Goal: Information Seeking & Learning: Learn about a topic

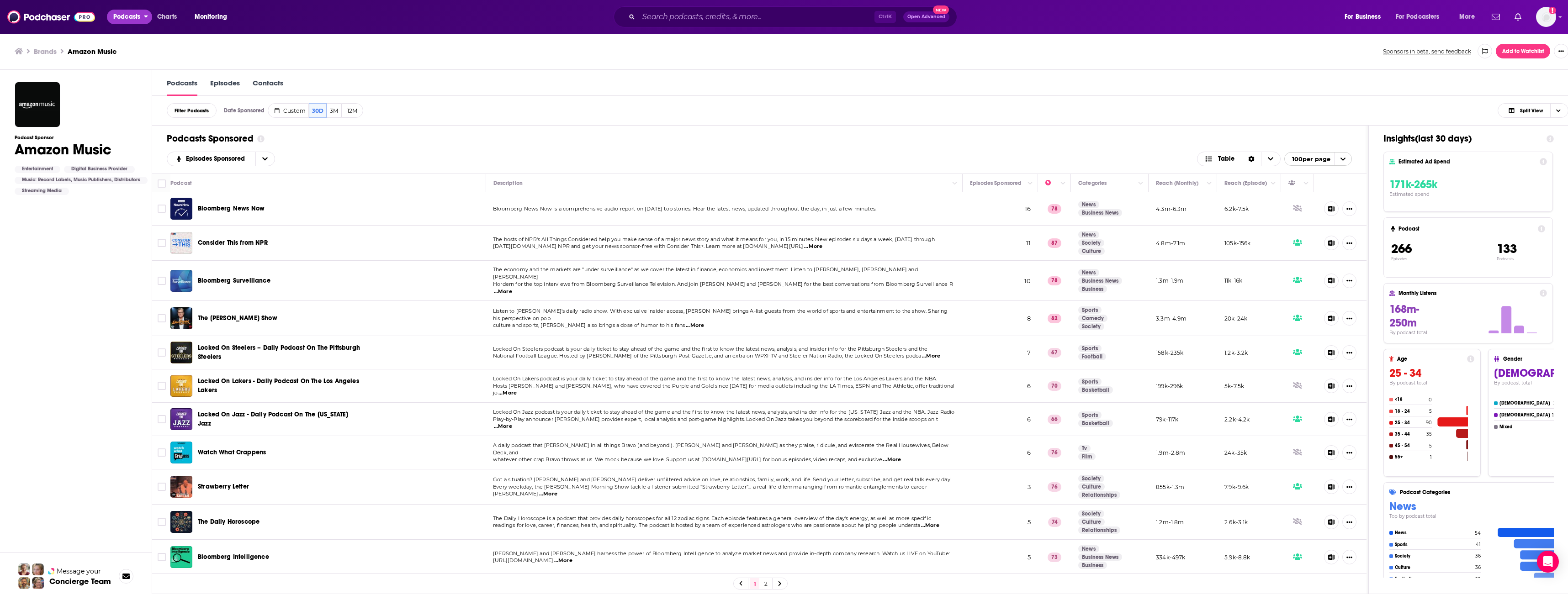
click at [147, 14] on icon "open menu" at bounding box center [145, 15] width 4 height 7
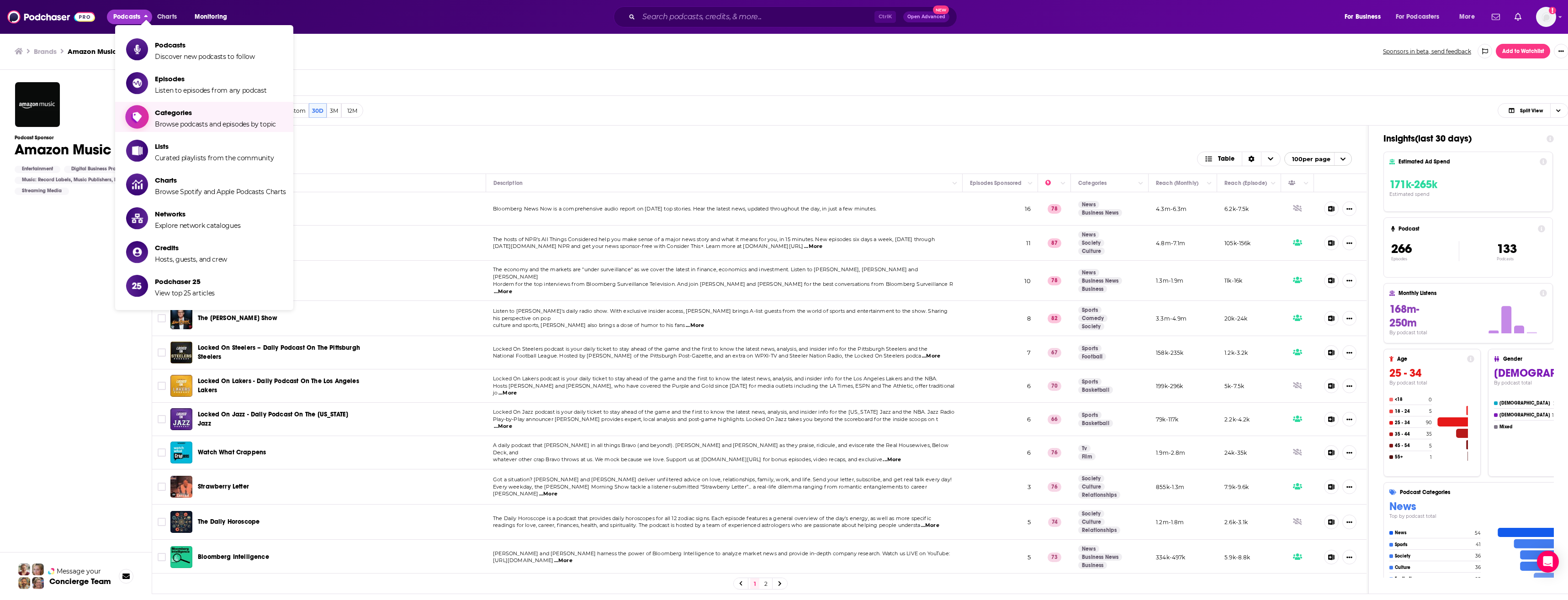
click at [189, 120] on span "Browse podcasts and episodes by topic" at bounding box center [215, 124] width 121 height 9
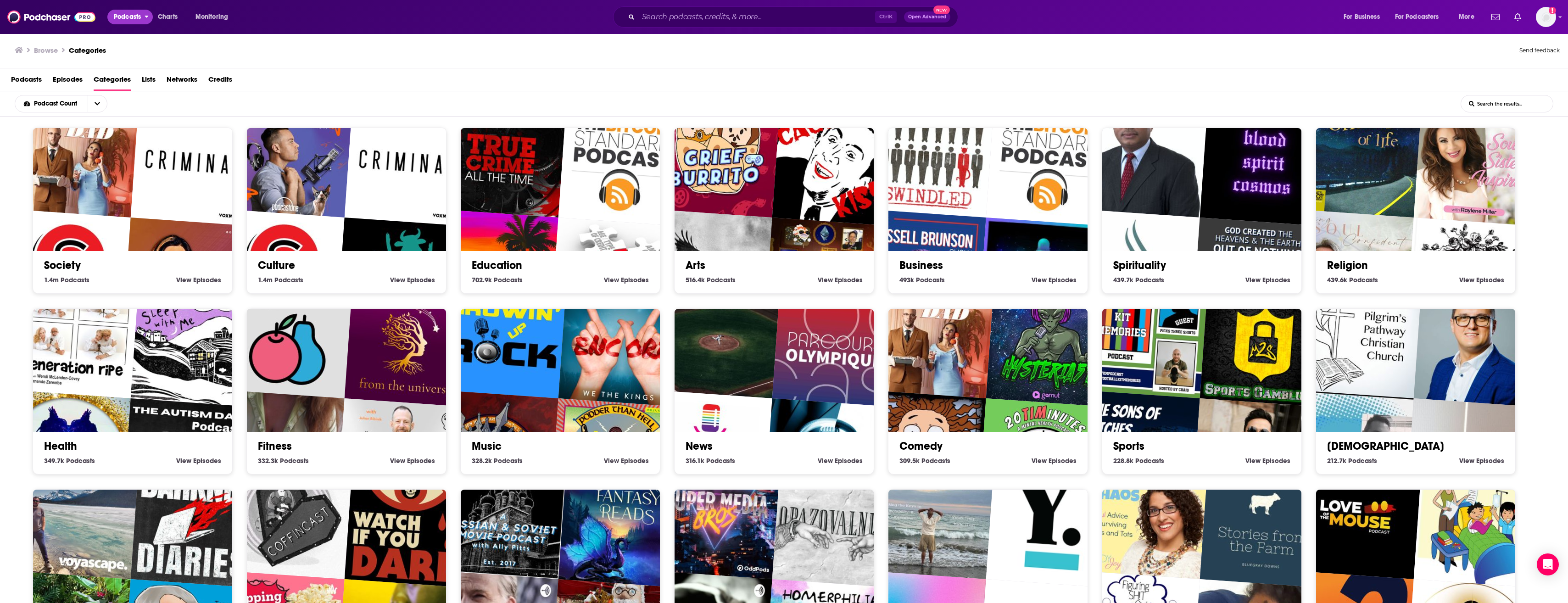
click at [146, 16] on icon "open menu" at bounding box center [146, 15] width 4 height 7
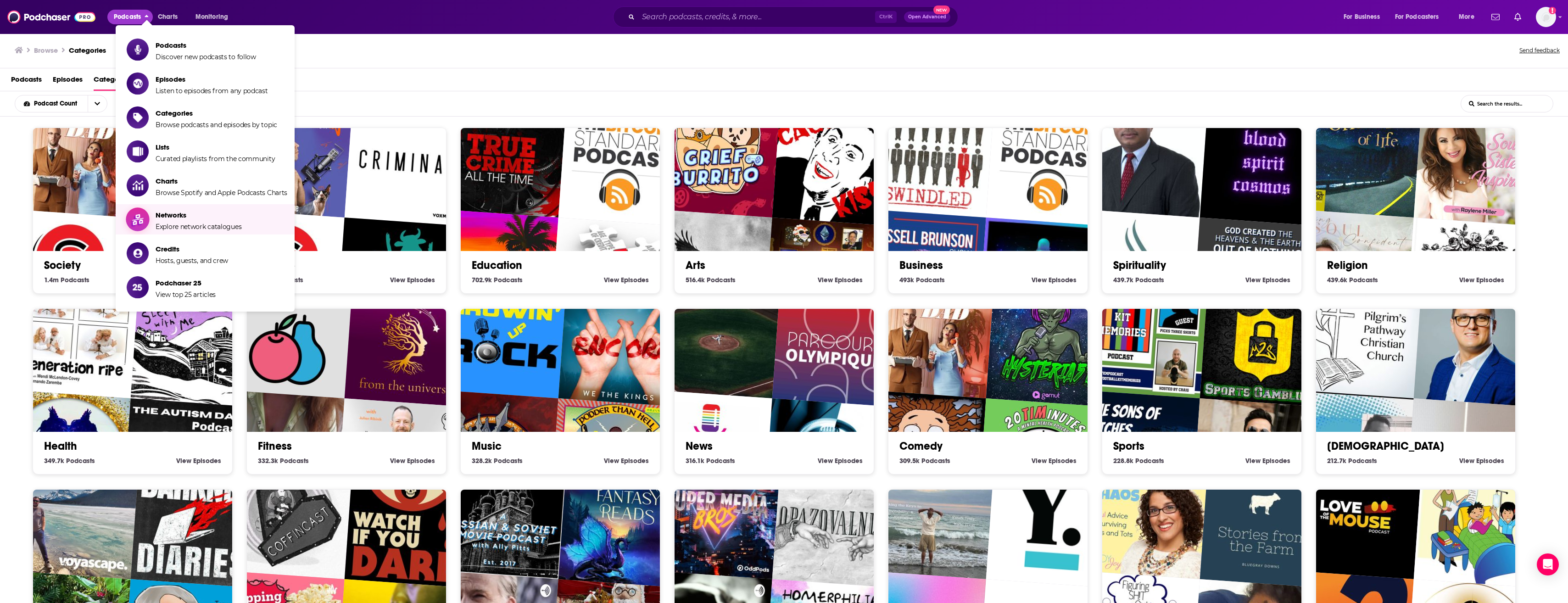
click at [212, 213] on span "Networks" at bounding box center [198, 215] width 86 height 9
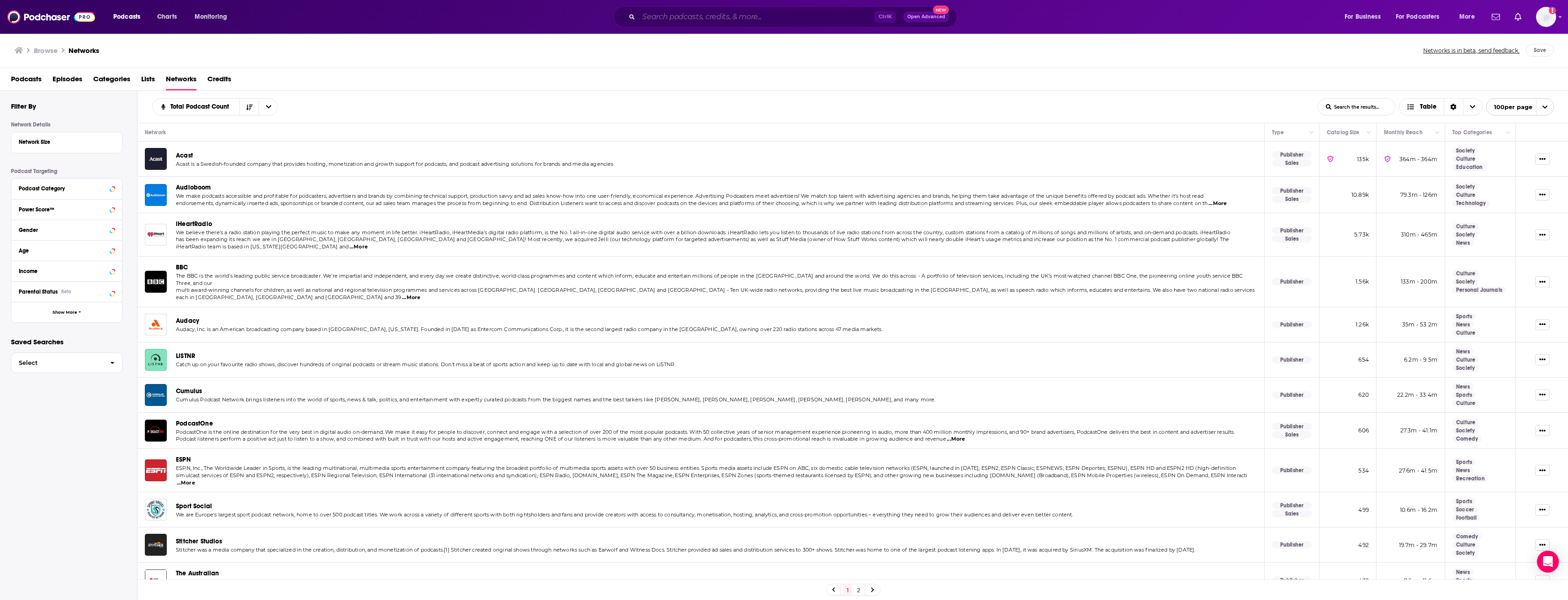
click at [738, 14] on input "Search podcasts, credits, & more..." at bounding box center [756, 17] width 236 height 15
click at [197, 187] on span "Audioboom" at bounding box center [194, 187] width 35 height 8
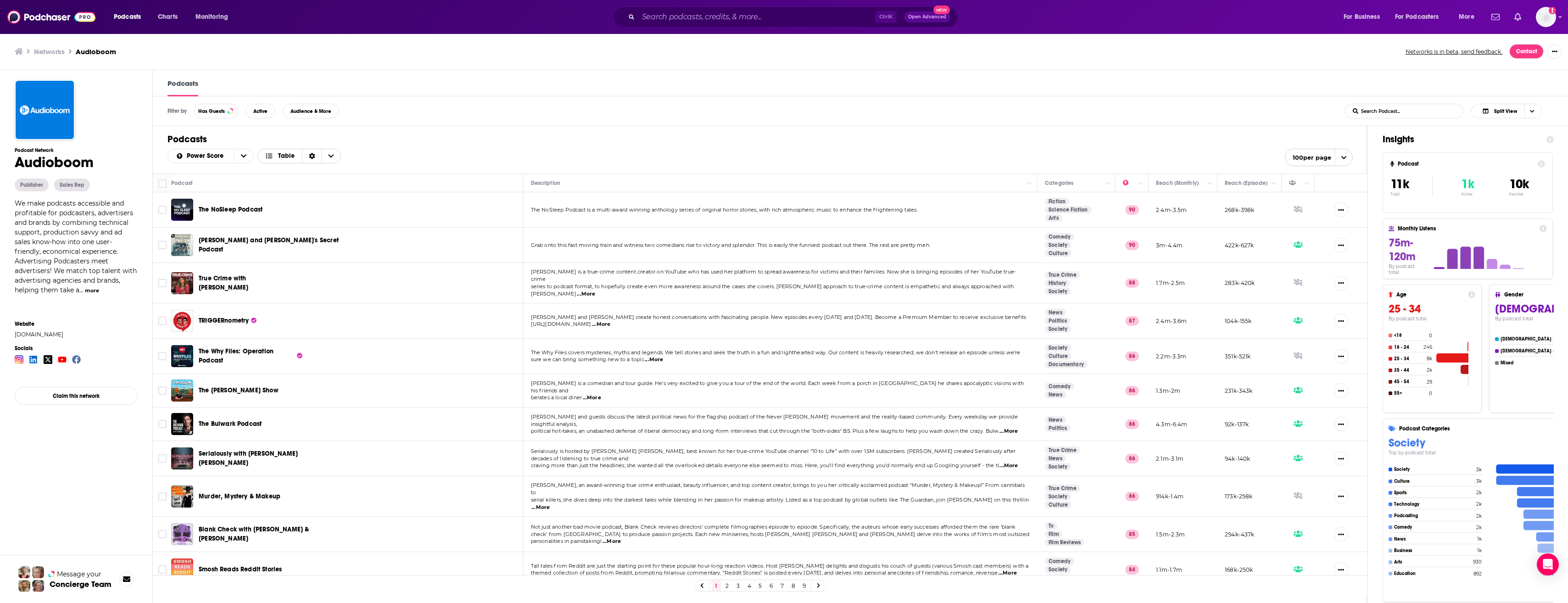
click at [331, 158] on icon "Choose View" at bounding box center [331, 156] width 6 height 7
click at [385, 146] on div "Power Score Table Card Gallery Table 100 per page" at bounding box center [760, 155] width 1185 height 21
click at [244, 158] on icon "open menu" at bounding box center [243, 156] width 6 height 7
click at [437, 131] on div "Podcasts Power Score By Rating Trending New Power Score Table 100 per page" at bounding box center [760, 149] width 1215 height 47
click at [318, 108] on span "Audience & More" at bounding box center [311, 111] width 41 height 5
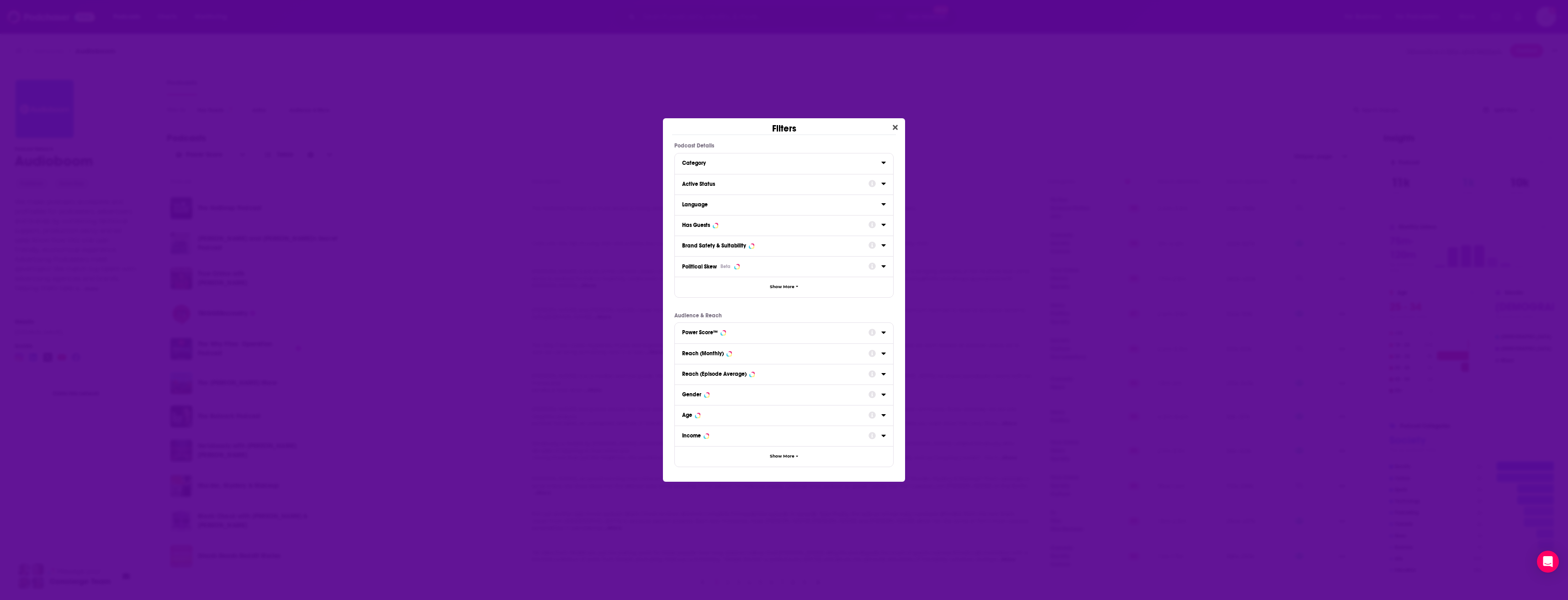
click at [884, 164] on icon "Dialog" at bounding box center [884, 162] width 5 height 7
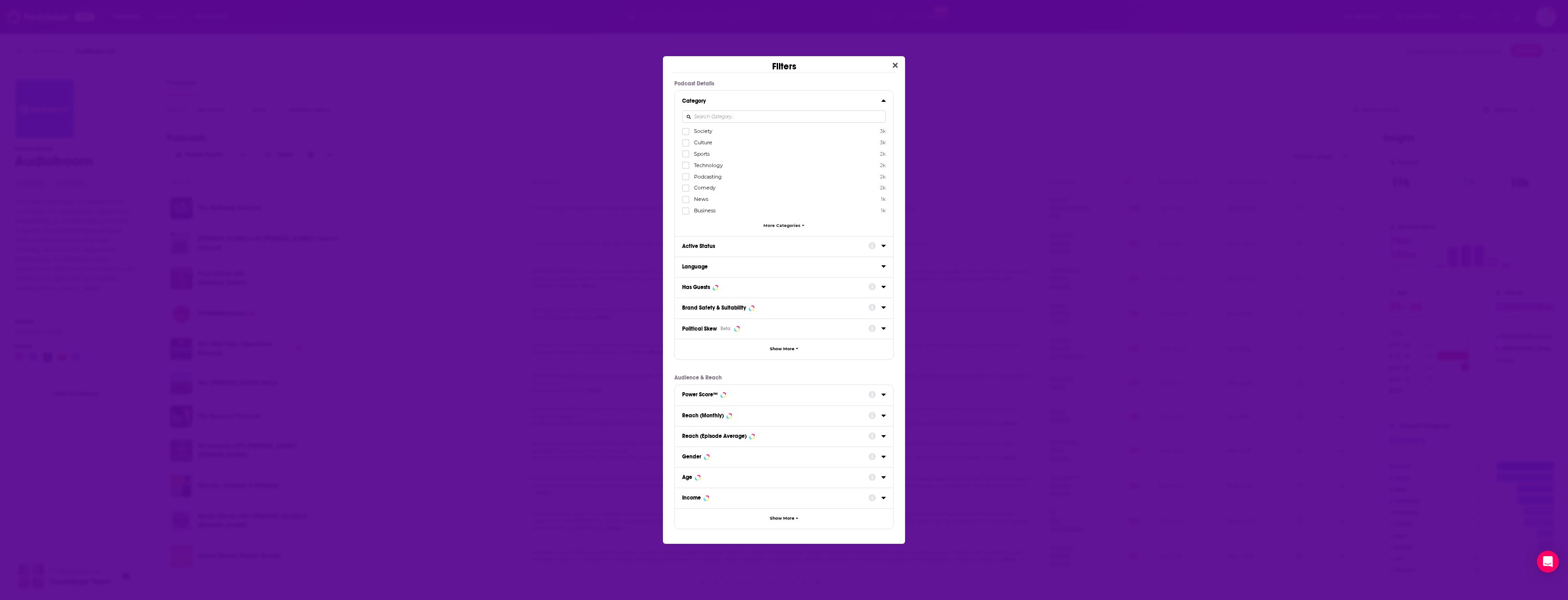
click at [737, 120] on input "Dialog" at bounding box center [784, 117] width 204 height 12
click at [687, 153] on icon "Dialog" at bounding box center [685, 154] width 5 height 4
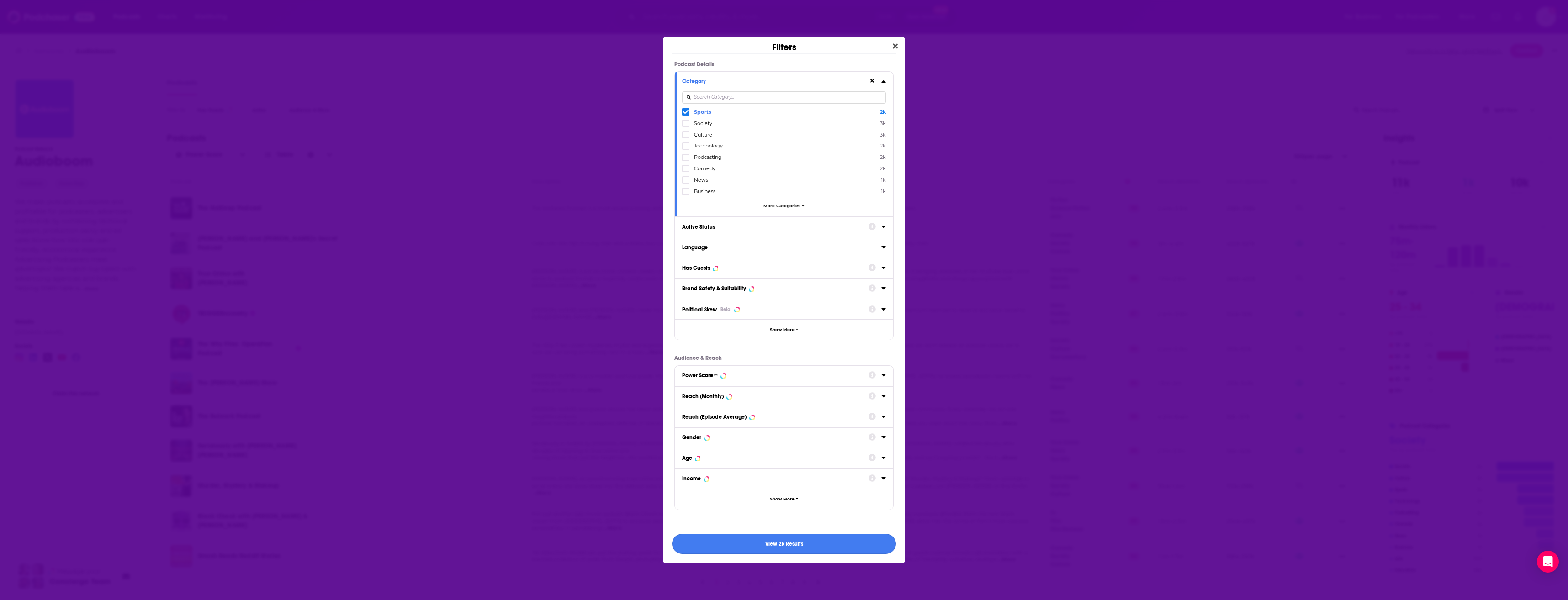
click at [803, 537] on button "View 2k Results" at bounding box center [784, 544] width 224 height 21
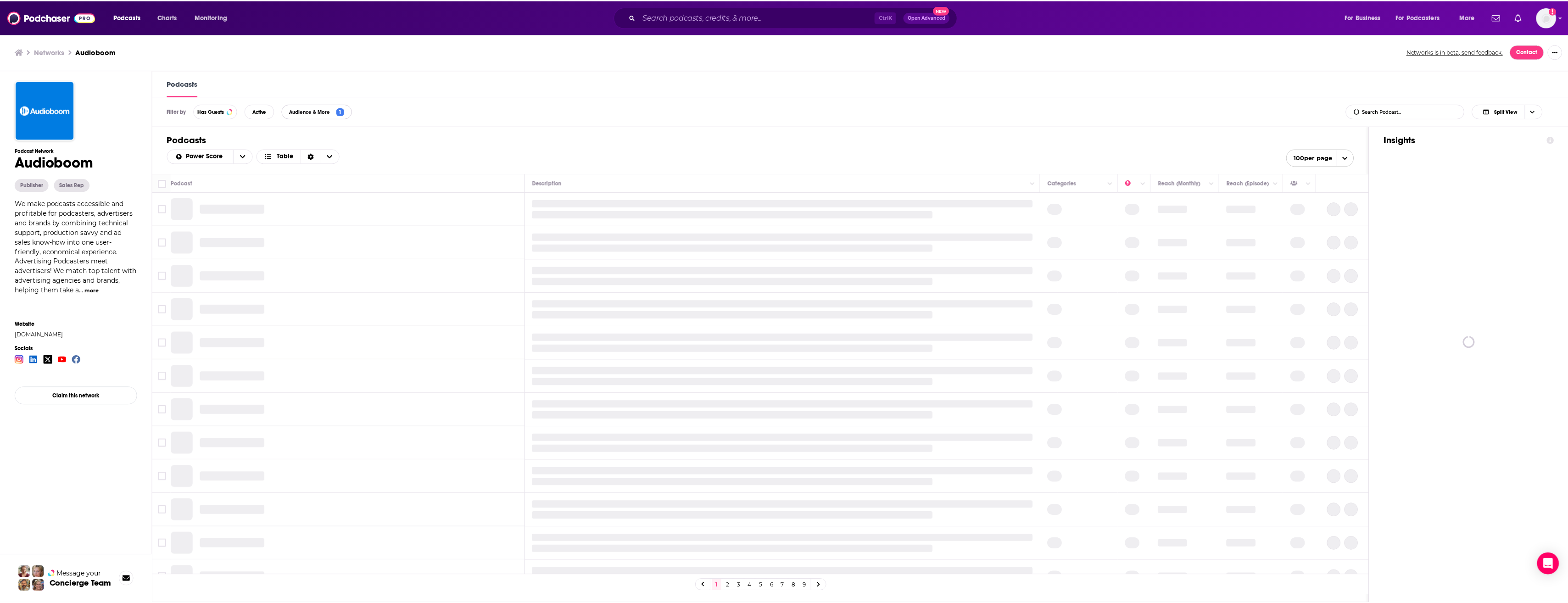
scroll to position [1, 0]
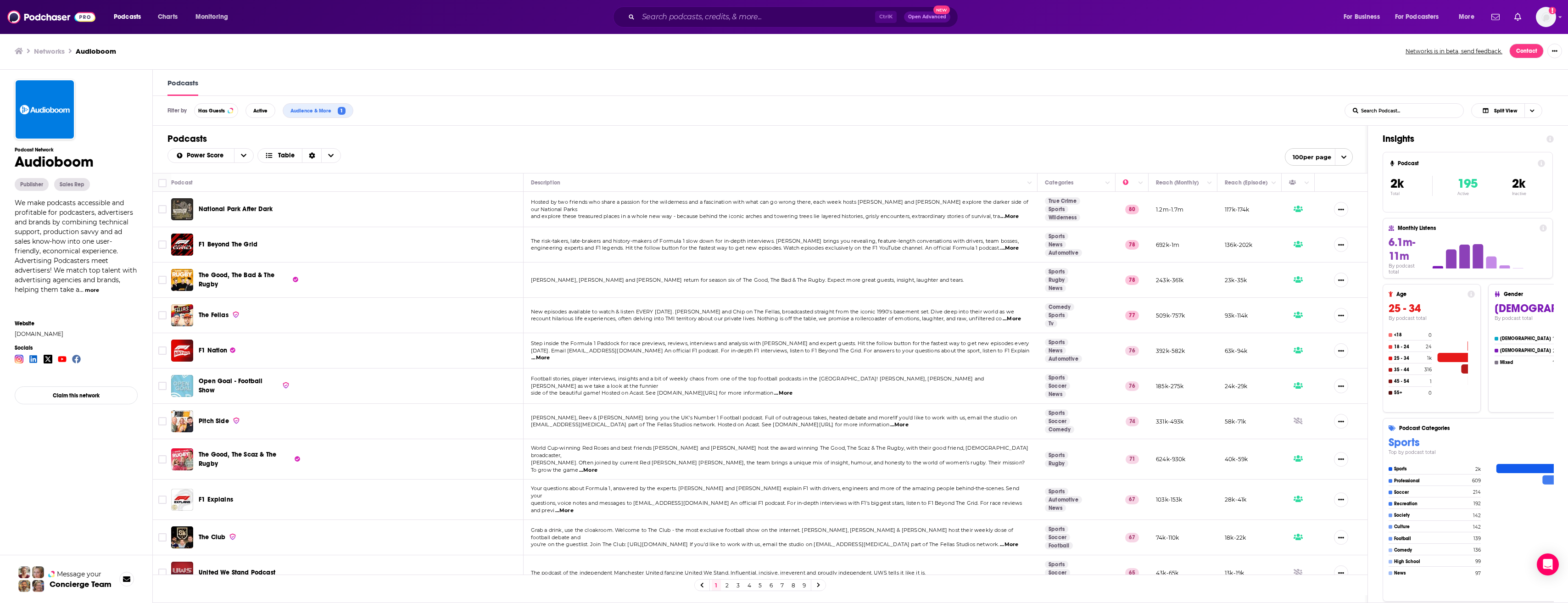
click at [1018, 248] on span "...More" at bounding box center [1009, 248] width 18 height 7
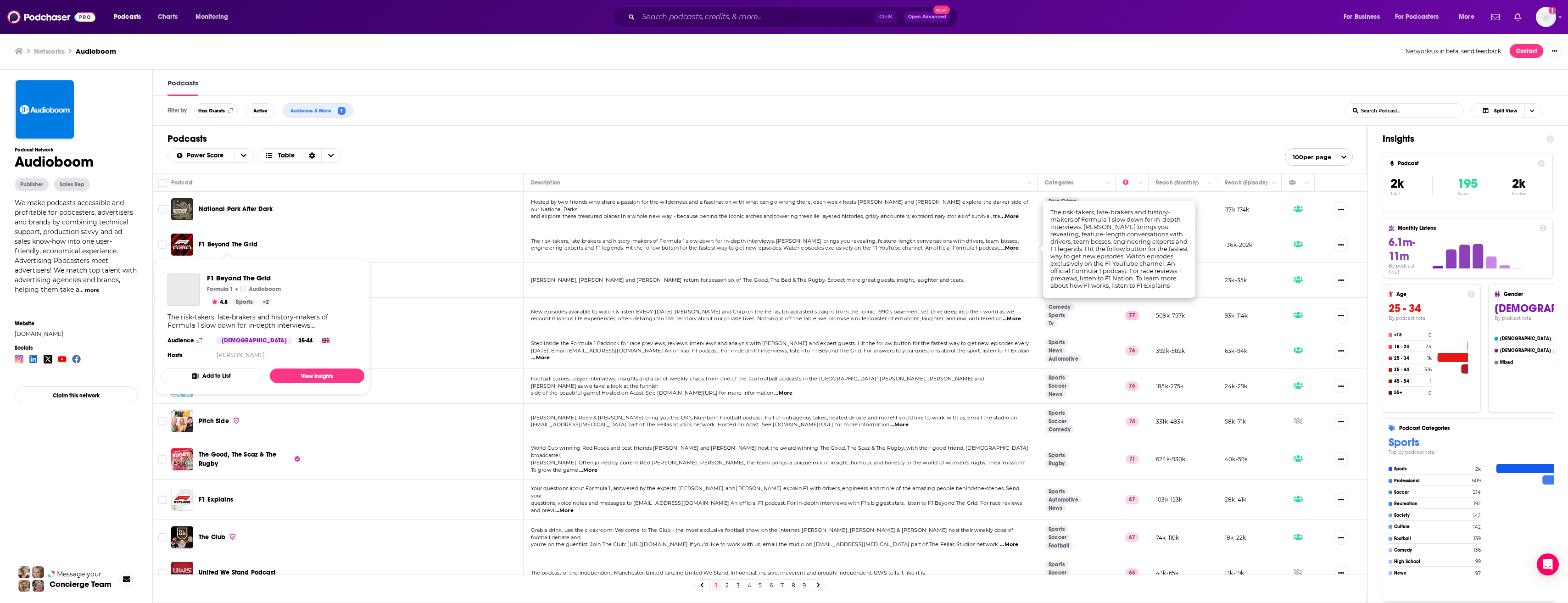
click at [228, 245] on span "F1 Beyond The Grid" at bounding box center [228, 244] width 59 height 8
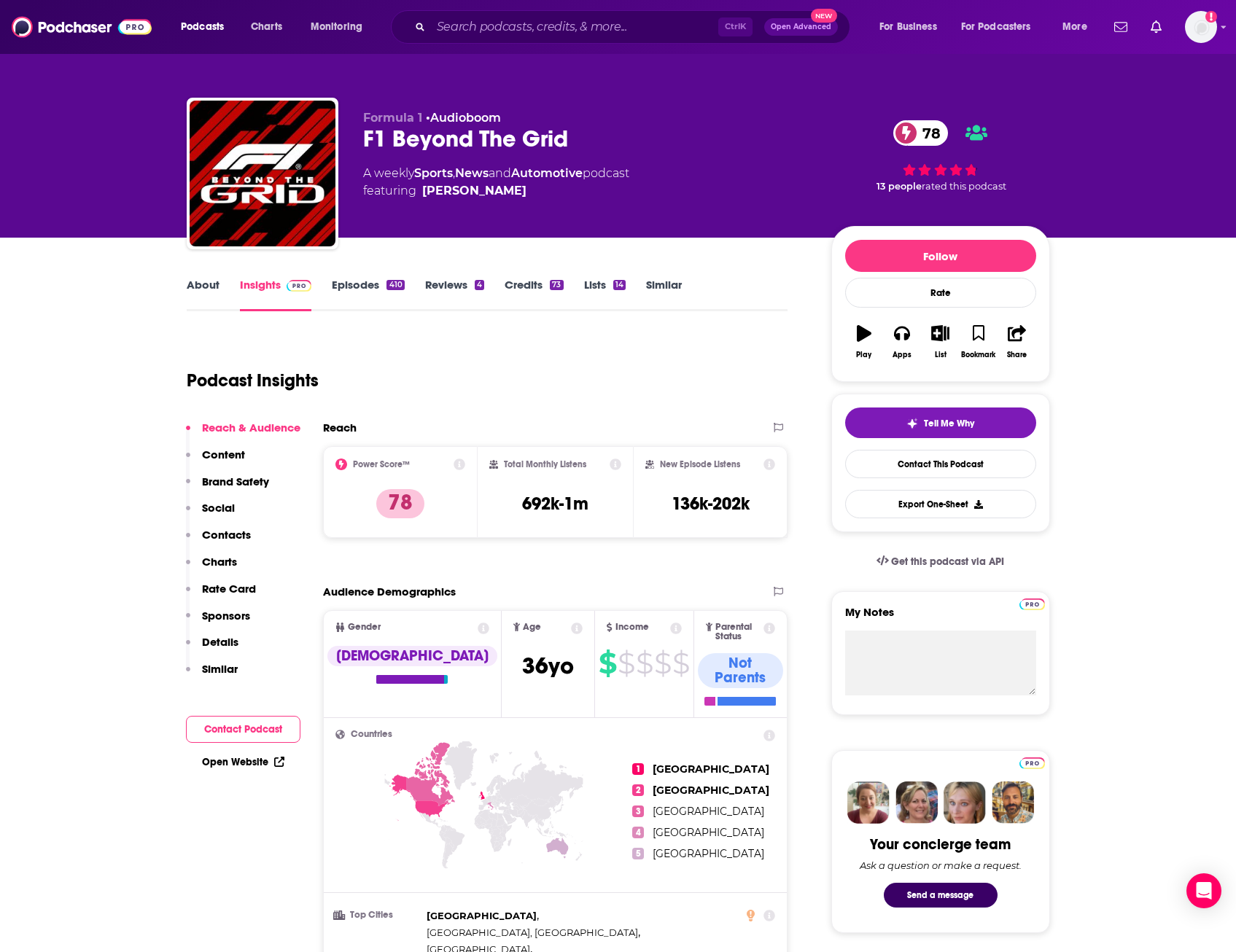
click at [198, 280] on link "About" at bounding box center [203, 294] width 33 height 34
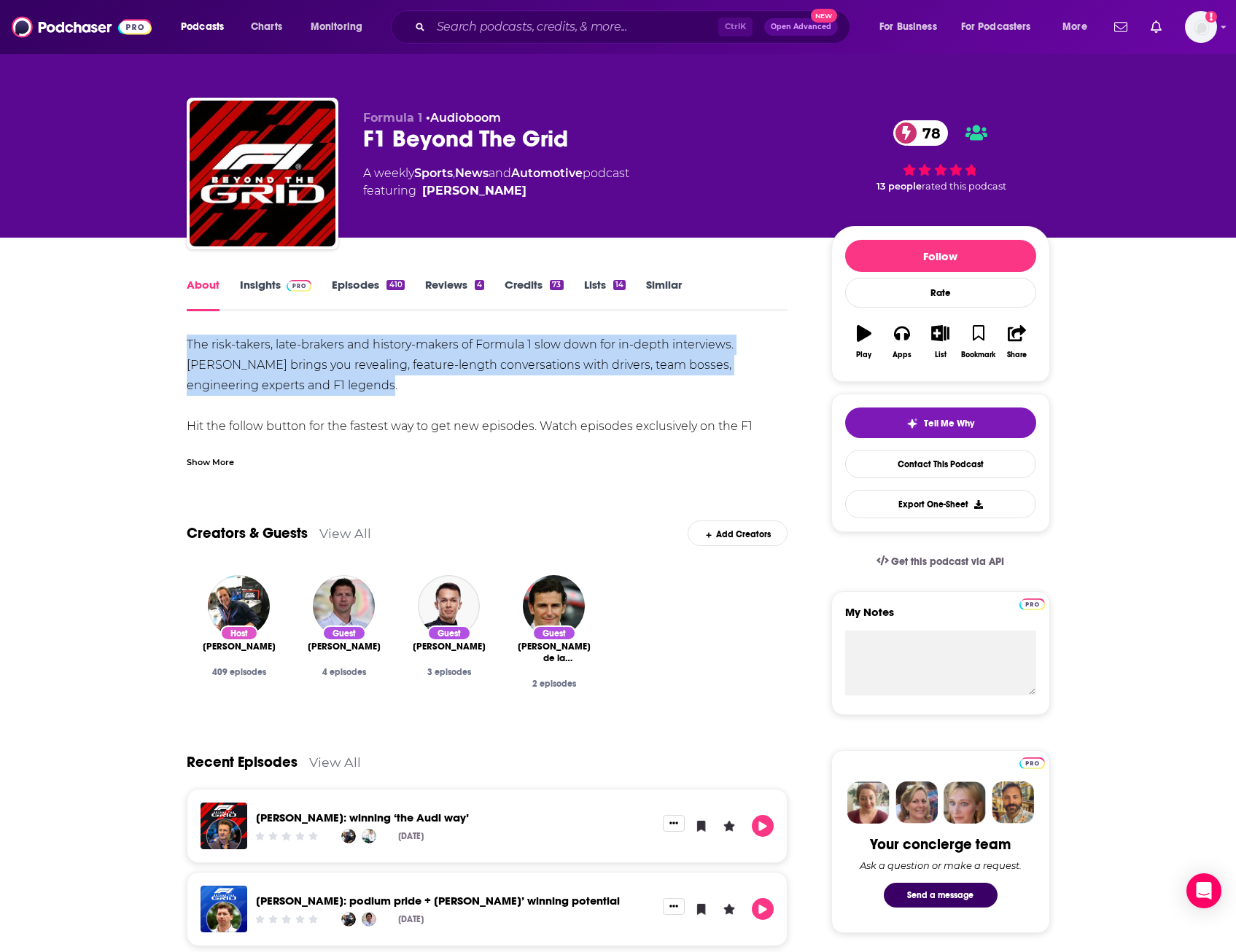
drag, startPoint x: 183, startPoint y: 344, endPoint x: 337, endPoint y: 381, distance: 158.4
copy div "The risk-takers, late-brakers and history-makers of Formula 1 slow down for in-…"
click at [244, 285] on link "Insights" at bounding box center [276, 294] width 72 height 34
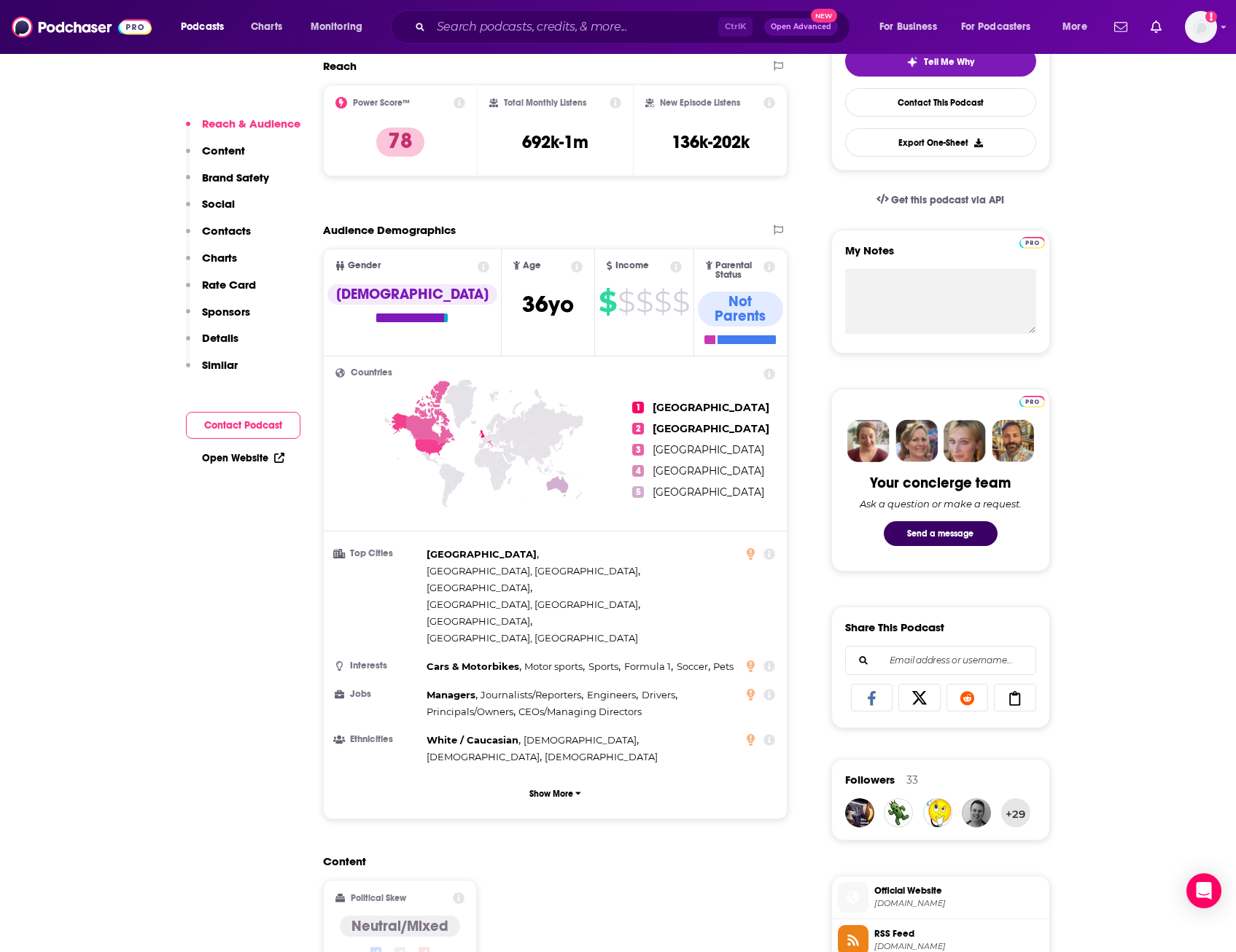
scroll to position [362, 0]
